Goal: Task Accomplishment & Management: Use online tool/utility

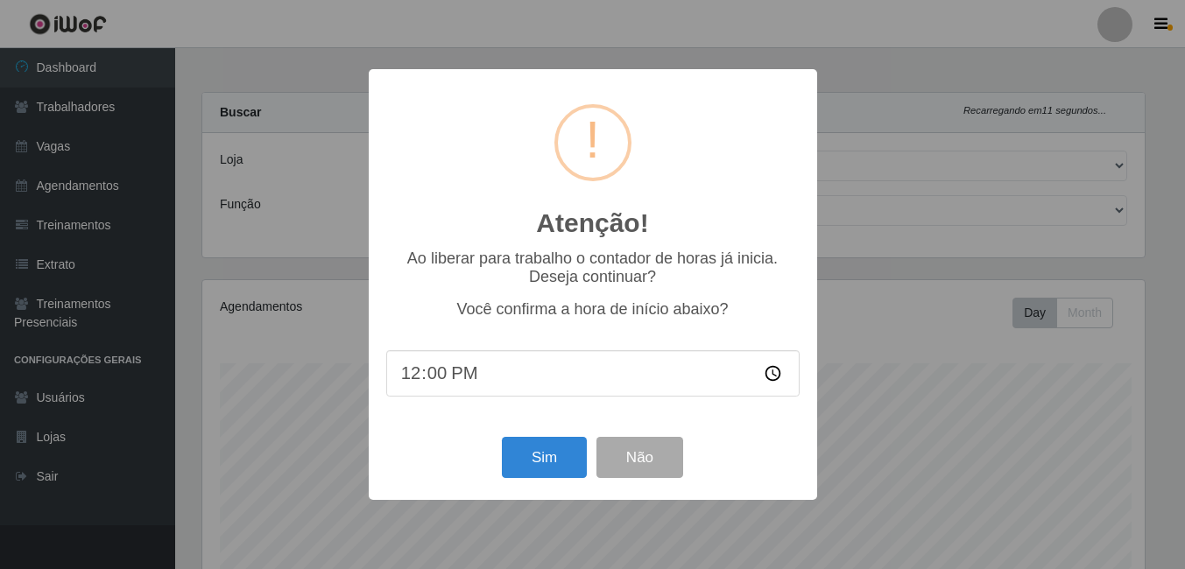
select select "471"
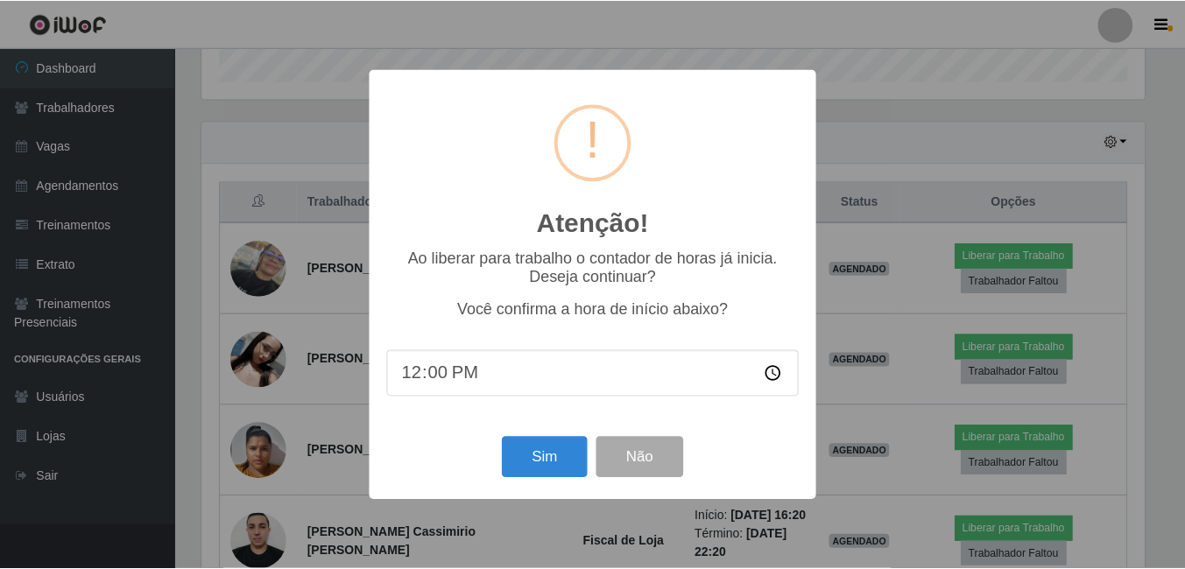
scroll to position [363, 947]
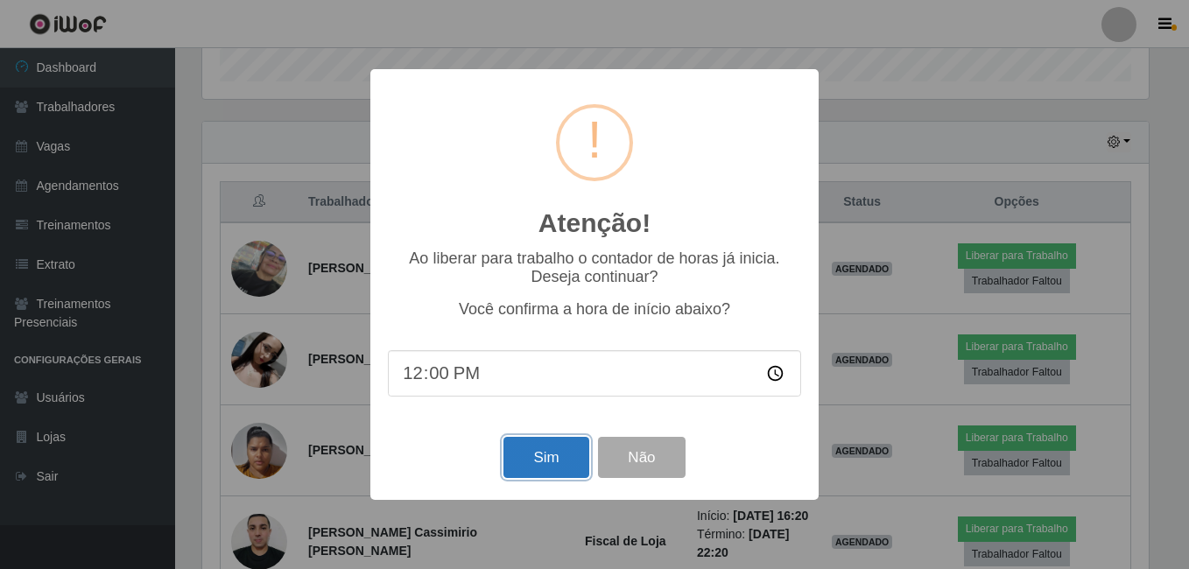
click at [527, 472] on button "Sim" at bounding box center [546, 457] width 85 height 41
